Goal: Task Accomplishment & Management: Use online tool/utility

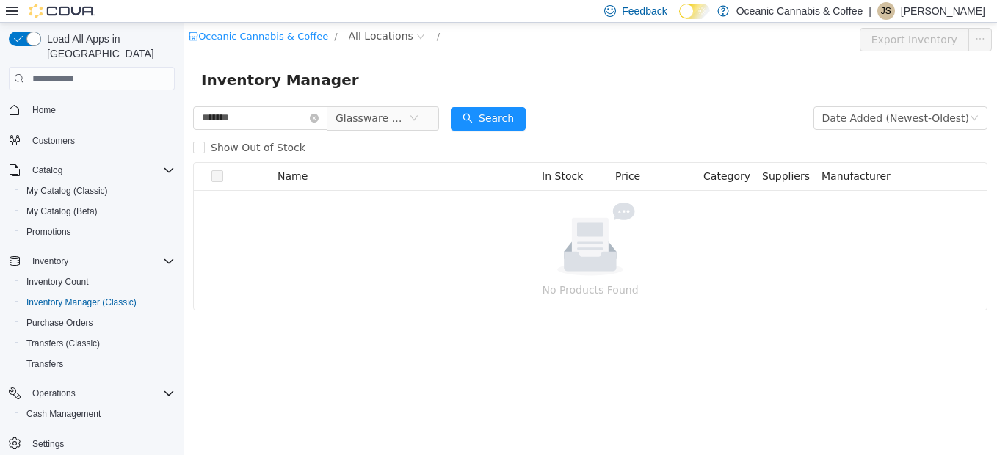
type input "*******"
click at [386, 121] on span "Glassware & Pipes" at bounding box center [372, 118] width 73 height 22
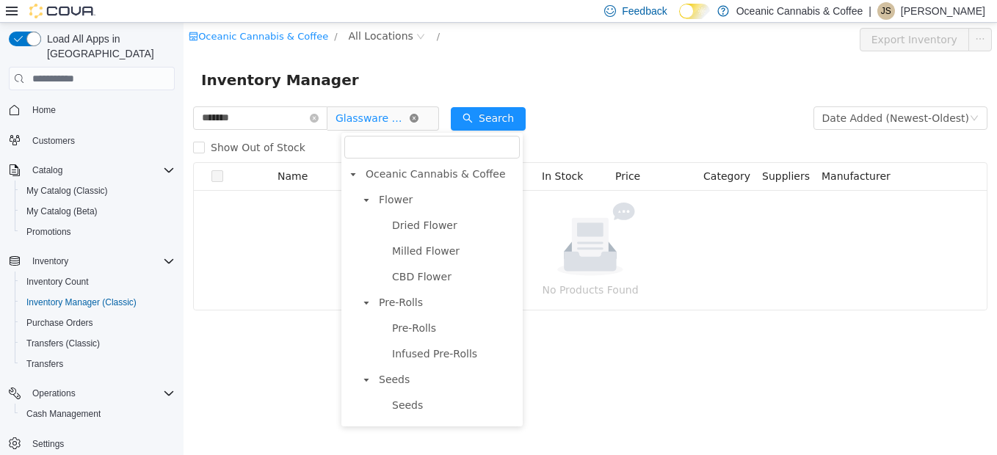
click at [419, 115] on icon "icon: close-circle" at bounding box center [414, 118] width 9 height 9
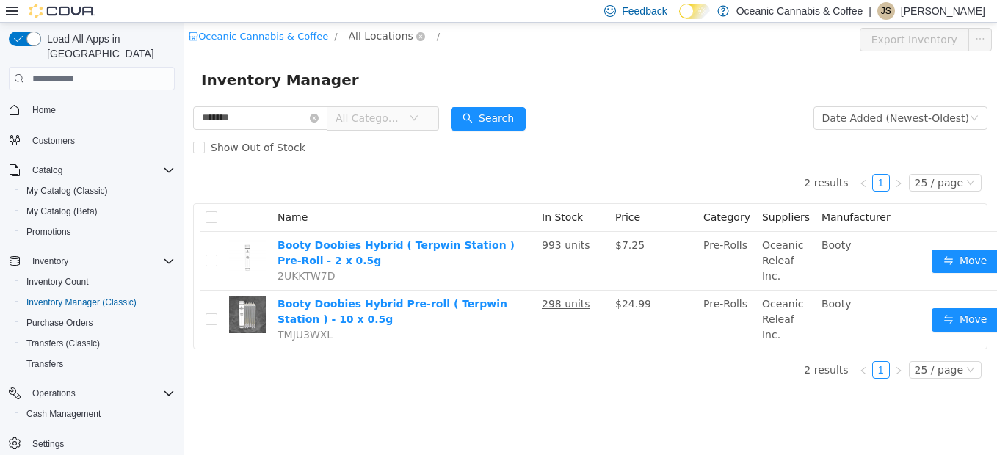
click at [349, 36] on span "All Locations" at bounding box center [381, 36] width 65 height 16
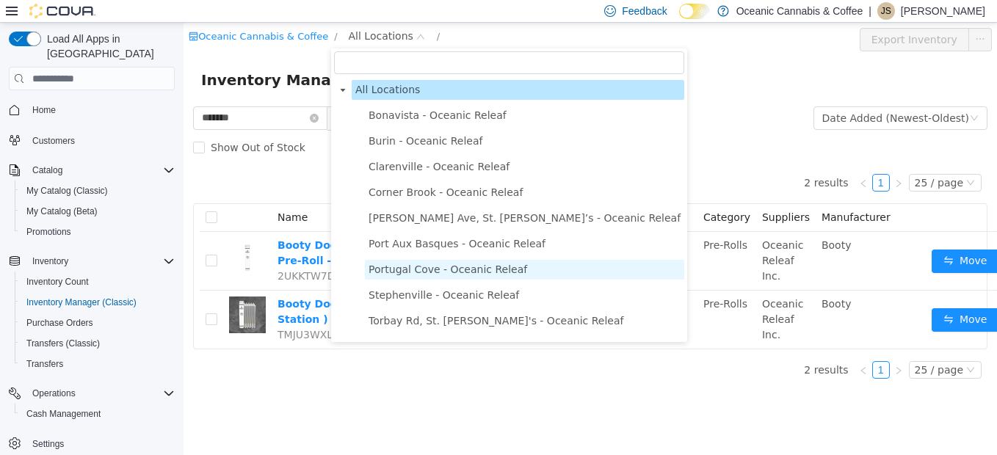
click at [399, 275] on span "Portugal Cove - Oceanic Releaf" at bounding box center [448, 270] width 159 height 12
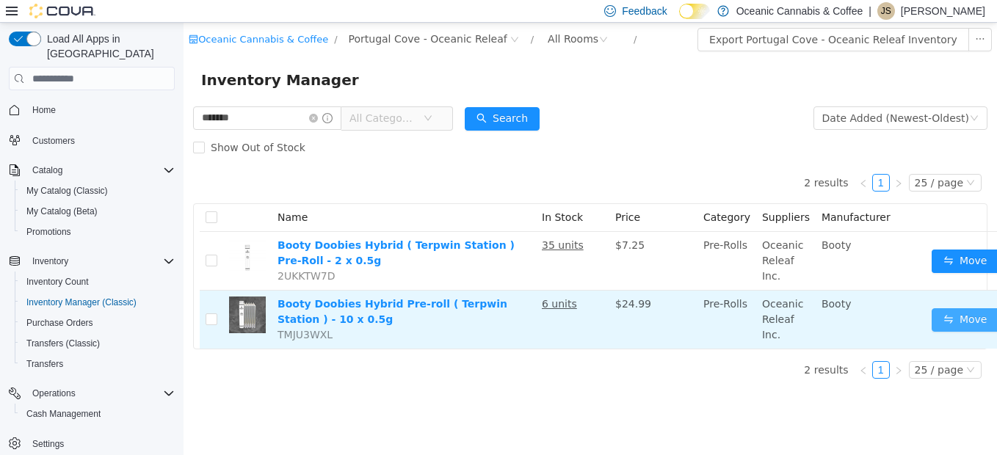
click at [947, 316] on button "Move" at bounding box center [966, 319] width 68 height 23
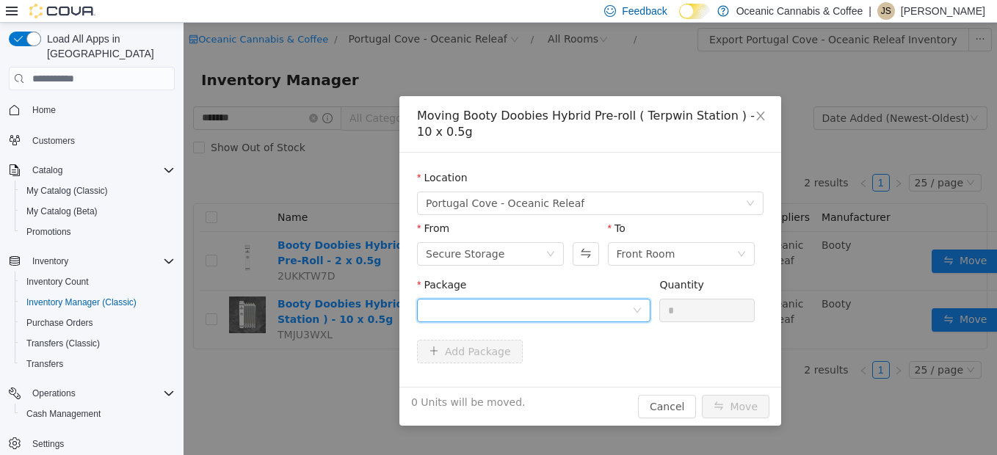
click at [522, 313] on div at bounding box center [529, 311] width 206 height 22
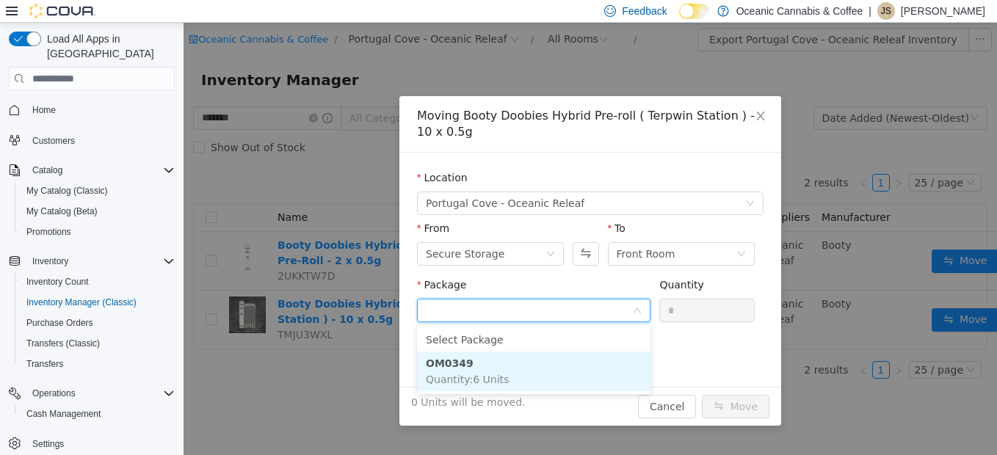
click at [520, 374] on li "OM0349 Quantity : 6 Units" at bounding box center [534, 372] width 234 height 40
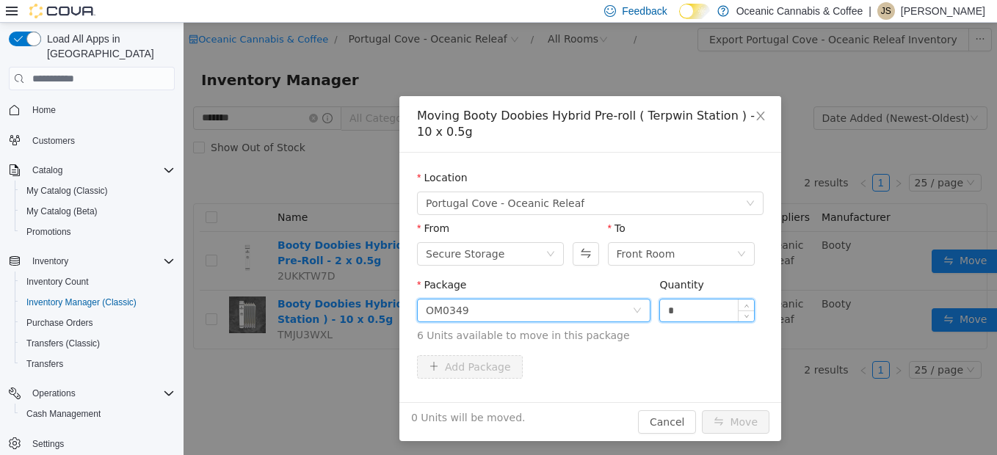
click at [703, 300] on input "*" at bounding box center [707, 311] width 94 height 22
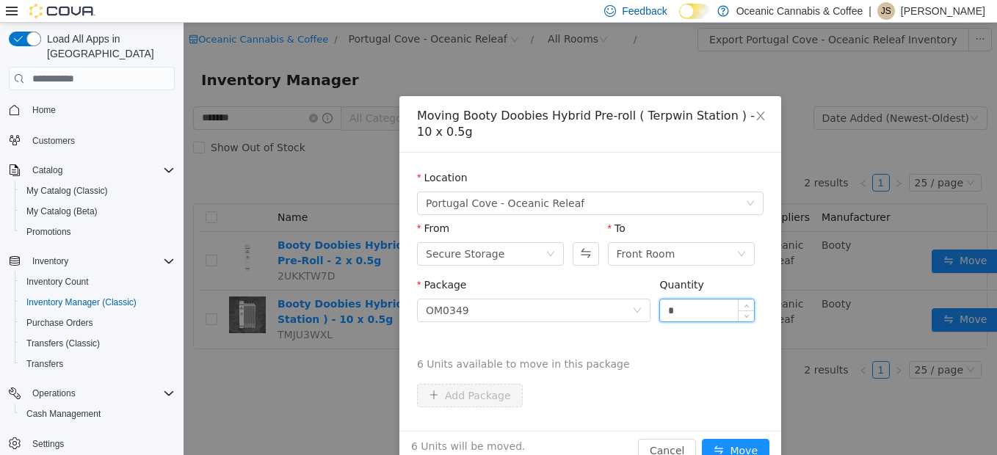
type input "*"
click at [702, 439] on button "Move" at bounding box center [736, 450] width 68 height 23
